Goal: Transaction & Acquisition: Purchase product/service

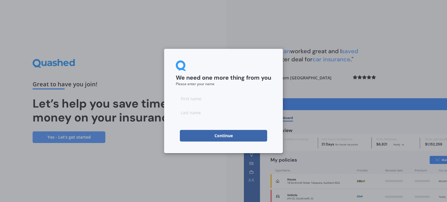
click at [206, 136] on button "Continue" at bounding box center [223, 136] width 87 height 12
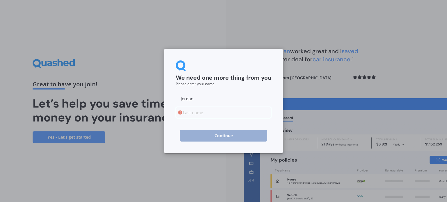
type input "Jordan"
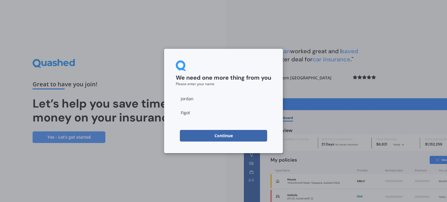
type input "Figota"
click button "Continue" at bounding box center [223, 136] width 87 height 12
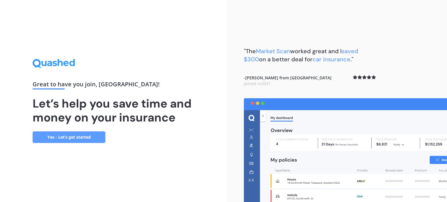
click at [80, 139] on link "Yes - Let’s get started" at bounding box center [69, 138] width 73 height 12
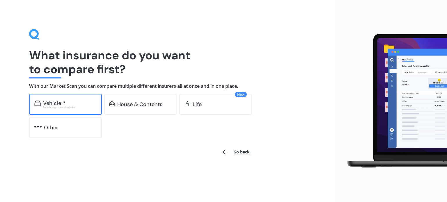
click at [101, 104] on div "Vehicle * Excludes commercial vehicles" at bounding box center [65, 104] width 73 height 21
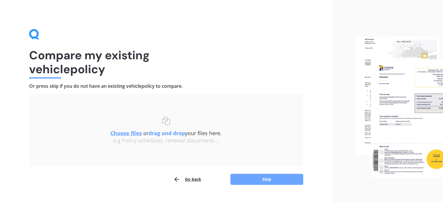
click at [257, 181] on button "Skip" at bounding box center [266, 179] width 73 height 11
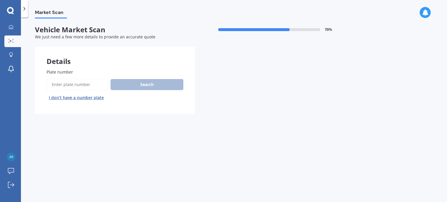
click at [90, 84] on input "Plate number" at bounding box center [78, 85] width 62 height 12
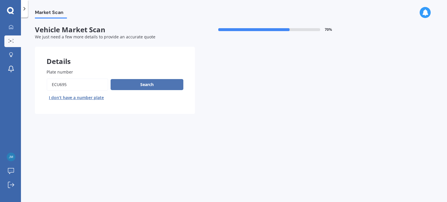
type input "ECU695"
click at [127, 87] on button "Search" at bounding box center [147, 84] width 73 height 11
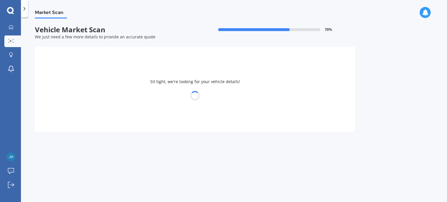
select select "HONDA"
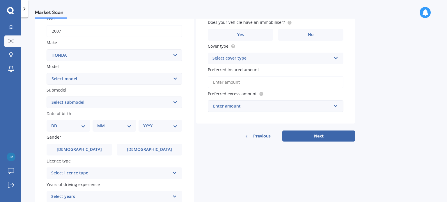
scroll to position [111, 0]
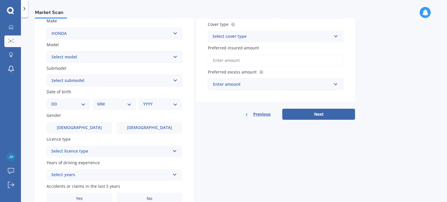
click at [118, 59] on select "Select model Accord Acty Acura Airwave Ascot Avancier Beat Capa City Civic Conc…" at bounding box center [115, 57] width 136 height 12
click at [120, 60] on select "Select model Accord Acty Acura Airwave Ascot Avancier Beat Capa City Civic Conc…" at bounding box center [115, 57] width 136 height 12
drag, startPoint x: 281, startPoint y: 154, endPoint x: 266, endPoint y: 152, distance: 15.1
click at [281, 154] on div "Details Plate number Search I don’t have a number plate Year [DATE] Make Select…" at bounding box center [195, 76] width 320 height 281
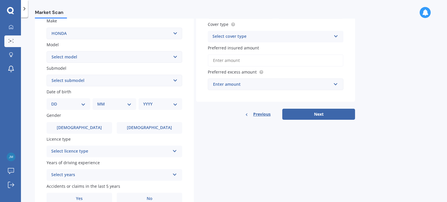
click at [170, 64] on div "Plate number Search I don’t have a number plate Year [DATE] Make Select make AC…" at bounding box center [114, 81] width 159 height 270
click at [171, 60] on select "Select model Accord Acty Acura Airwave Ascot Avancier Beat Capa City Civic Conc…" at bounding box center [115, 57] width 136 height 12
select select "CR-V"
click at [47, 51] on select "Select model Accord Acty Acura Airwave Ascot Avancier Beat Capa City Civic Conc…" at bounding box center [115, 57] width 136 height 12
click at [68, 92] on span "Date of birth" at bounding box center [59, 92] width 25 height 6
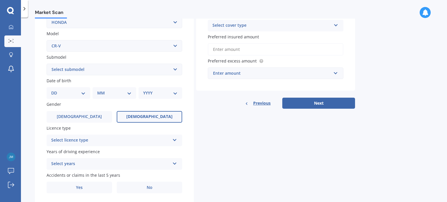
scroll to position [140, 0]
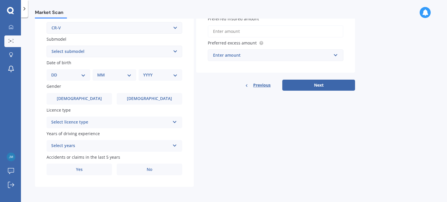
click at [72, 74] on select "DD 01 02 03 04 05 06 07 08 09 10 11 12 13 14 15 16 17 18 19 20 21 22 23 24 25 2…" at bounding box center [68, 75] width 34 height 6
select select "13"
click at [56, 72] on select "DD 01 02 03 04 05 06 07 08 09 10 11 12 13 14 15 16 17 18 19 20 21 22 23 24 25 2…" at bounding box center [68, 75] width 34 height 6
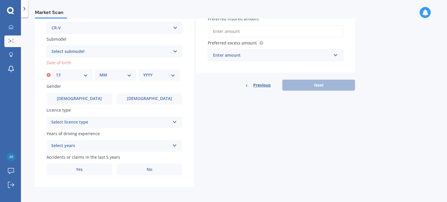
click at [118, 73] on select "MM 01 02 03 04 05 06 07 08 09 10 11 12" at bounding box center [116, 75] width 32 height 6
select select "12"
click at [100, 72] on select "MM 01 02 03 04 05 06 07 08 09 10 11 12" at bounding box center [116, 75] width 32 height 6
click at [151, 74] on select "YYYY 2025 2024 2023 2022 2021 2020 2019 2018 2017 2016 2015 2014 2013 2012 2011…" at bounding box center [159, 75] width 32 height 6
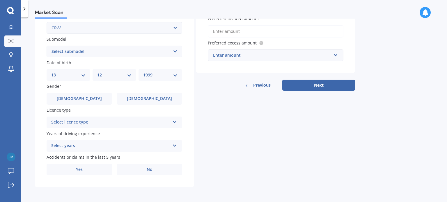
click at [159, 71] on div "YYYY 2025 2024 2023 2022 2021 2020 2019 2018 2017 2016 2015 2014 2013 2012 2011…" at bounding box center [161, 75] width 44 height 12
click at [178, 76] on div "YYYY 2025 2024 2023 2022 2021 2020 2019 2018 2017 2016 2015 2014 2013 2012 2011…" at bounding box center [161, 75] width 44 height 12
click at [163, 75] on select "YYYY 2025 2024 2023 2022 2021 2020 2019 2018 2017 2016 2015 2014 2013 2012 2011…" at bounding box center [160, 75] width 34 height 6
select select "1997"
click at [143, 72] on select "YYYY 2025 2024 2023 2022 2021 2020 2019 2018 2017 2016 2015 2014 2013 2012 2011…" at bounding box center [160, 75] width 34 height 6
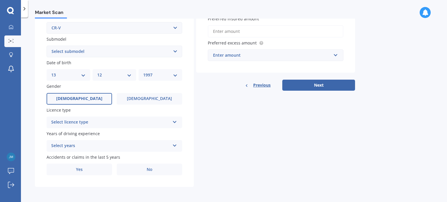
click at [93, 97] on label "[DEMOGRAPHIC_DATA]" at bounding box center [80, 99] width 66 height 12
click at [0, 0] on input "[DEMOGRAPHIC_DATA]" at bounding box center [0, 0] width 0 height 0
click at [110, 124] on div "Select licence type" at bounding box center [110, 122] width 119 height 7
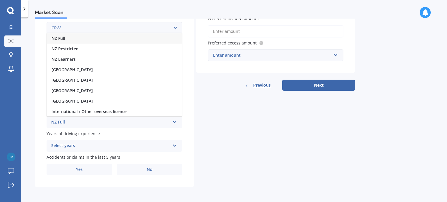
click at [101, 40] on div "NZ Full" at bounding box center [114, 38] width 135 height 10
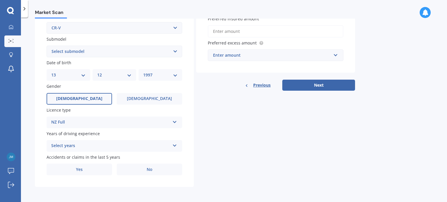
click at [106, 148] on div "Select years" at bounding box center [110, 146] width 119 height 7
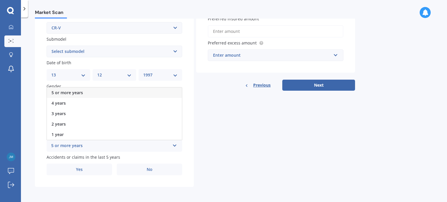
click at [108, 92] on div "5 or more years" at bounding box center [114, 93] width 135 height 10
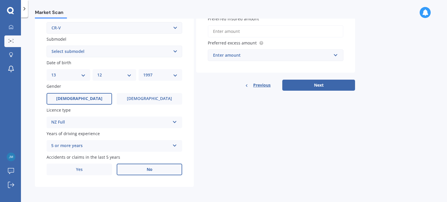
click at [154, 171] on label "No" at bounding box center [150, 170] width 66 height 12
click at [0, 0] on input "No" at bounding box center [0, 0] width 0 height 0
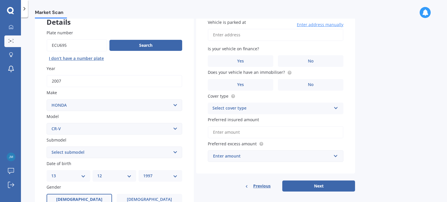
scroll to position [24, 0]
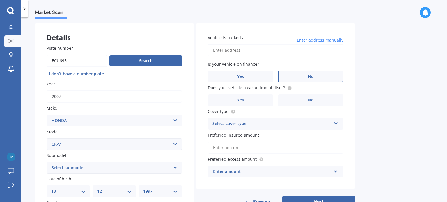
click at [308, 77] on span "No" at bounding box center [311, 76] width 6 height 5
click at [0, 0] on input "No" at bounding box center [0, 0] width 0 height 0
click at [262, 50] on input "Vehicle is parked at" at bounding box center [276, 50] width 136 height 12
type input "[STREET_ADDRESS][PERSON_NAME]"
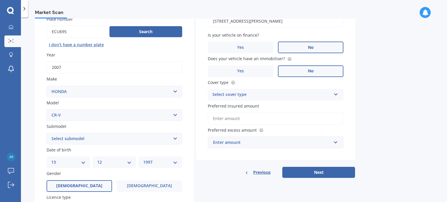
click at [297, 69] on label "No" at bounding box center [311, 72] width 66 height 12
click at [0, 0] on input "No" at bounding box center [0, 0] width 0 height 0
click at [288, 101] on div "Vehicle is parked at [STREET_ADDRESS][PERSON_NAME] Enter address manually Is yo…" at bounding box center [275, 77] width 159 height 167
click at [289, 99] on div "Select cover type Comprehensive Third Party, Fire & Theft Third Party" at bounding box center [276, 95] width 136 height 12
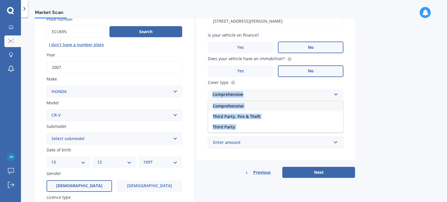
click at [250, 106] on div "Comprehensive" at bounding box center [275, 106] width 135 height 10
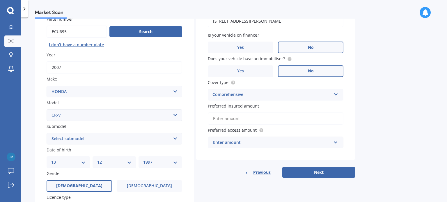
click at [320, 116] on input "Preferred insured amount" at bounding box center [276, 119] width 136 height 12
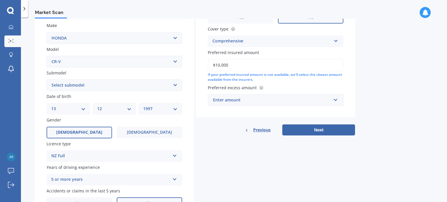
scroll to position [111, 0]
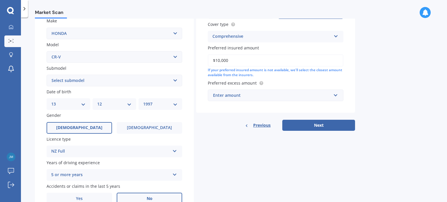
type input "$10,000"
click at [328, 97] on div "Enter amount" at bounding box center [272, 95] width 118 height 6
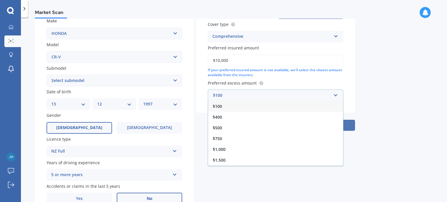
click at [313, 120] on div "$400" at bounding box center [275, 117] width 135 height 11
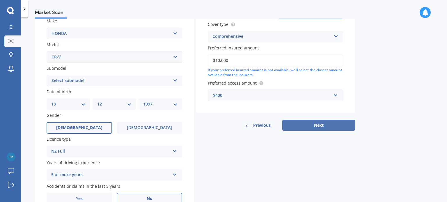
click at [325, 124] on button "Next" at bounding box center [318, 125] width 73 height 11
click at [114, 77] on select "Select submodel (all other) 2WD 2WD Sport 7 1.5 2WD Touring 1.5 4WD AWD AWD Spo…" at bounding box center [115, 81] width 136 height 12
select select "AWD"
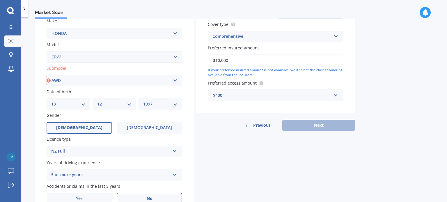
click at [47, 75] on select "Select submodel (all other) 2WD 2WD Sport 7 1.5 2WD Touring 1.5 4WD AWD AWD Spo…" at bounding box center [115, 81] width 136 height 12
click at [333, 125] on button "Next" at bounding box center [318, 125] width 73 height 11
select select "13"
select select "12"
select select "1997"
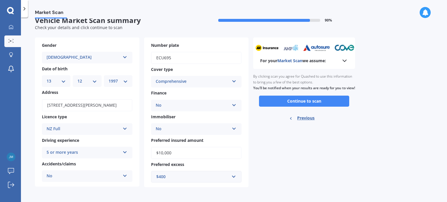
scroll to position [0, 0]
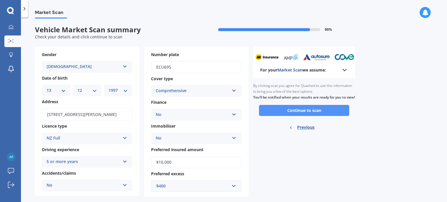
click at [321, 116] on button "Continue to scan" at bounding box center [304, 110] width 90 height 11
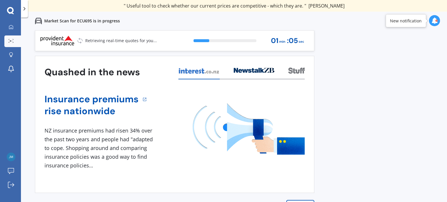
drag, startPoint x: 395, startPoint y: 93, endPoint x: 391, endPoint y: 101, distance: 9.3
click at [396, 92] on div "Previous 60,000+ Kiwis have signed up to shop and save on insurance with us " H…" at bounding box center [234, 131] width 426 height 202
